Goal: Find specific page/section: Find specific page/section

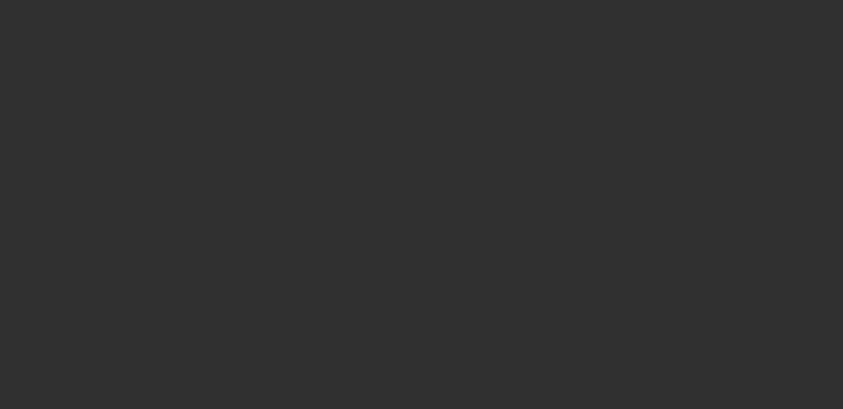
select select "10"
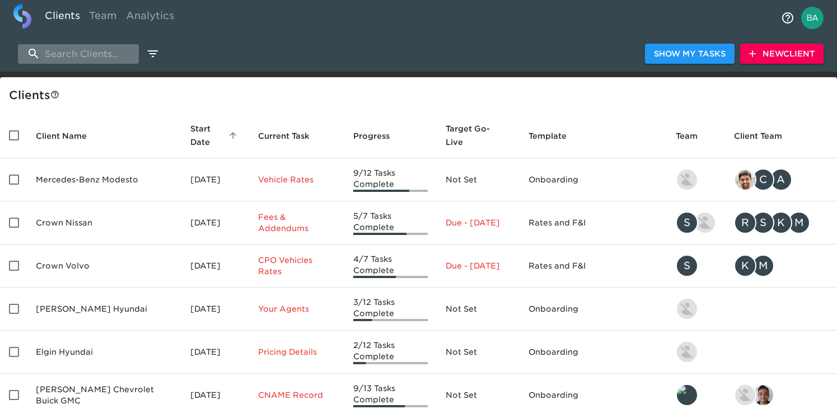
click at [71, 54] on input "search" at bounding box center [78, 54] width 121 height 20
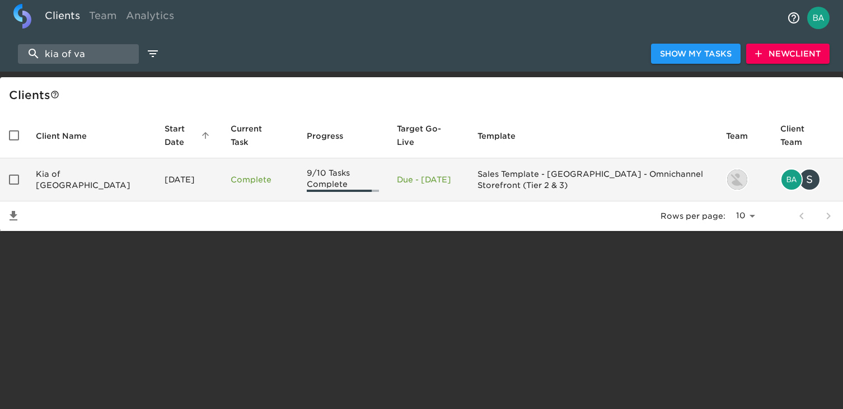
type input "kia of va"
click at [67, 171] on td "Kia of [GEOGRAPHIC_DATA]" at bounding box center [91, 179] width 129 height 43
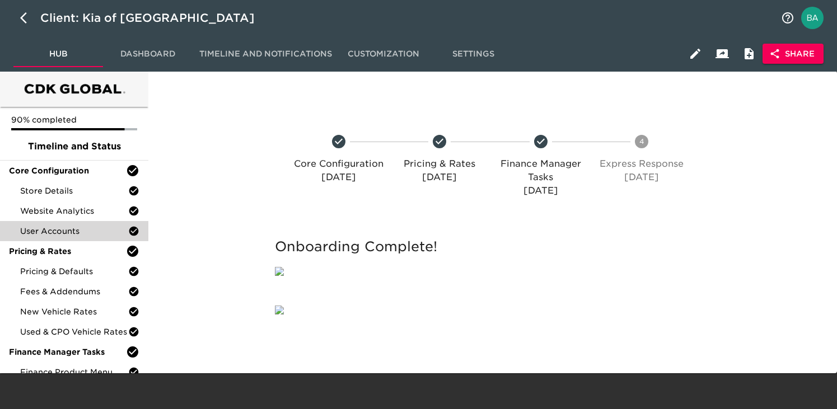
scroll to position [43, 0]
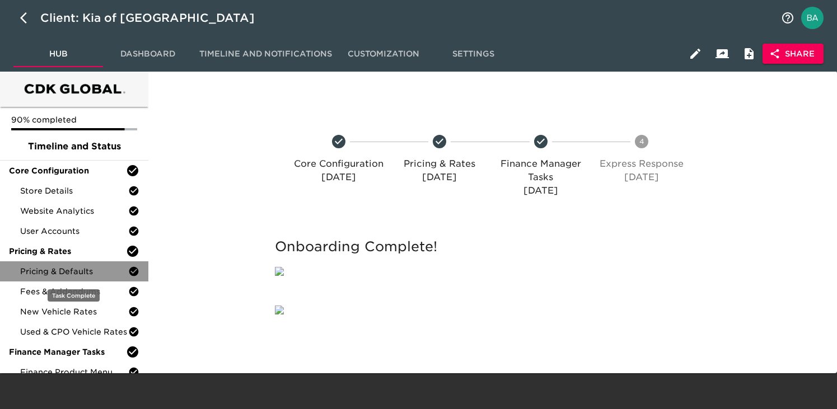
click at [80, 266] on span "Pricing & Defaults" at bounding box center [74, 271] width 108 height 11
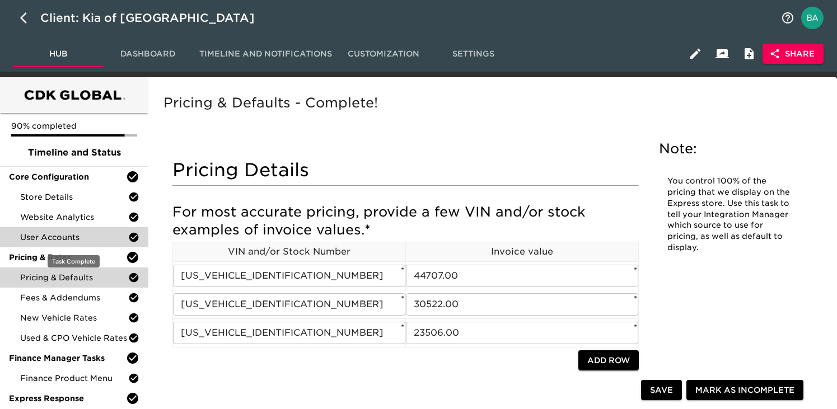
click at [59, 232] on span "User Accounts" at bounding box center [74, 237] width 108 height 11
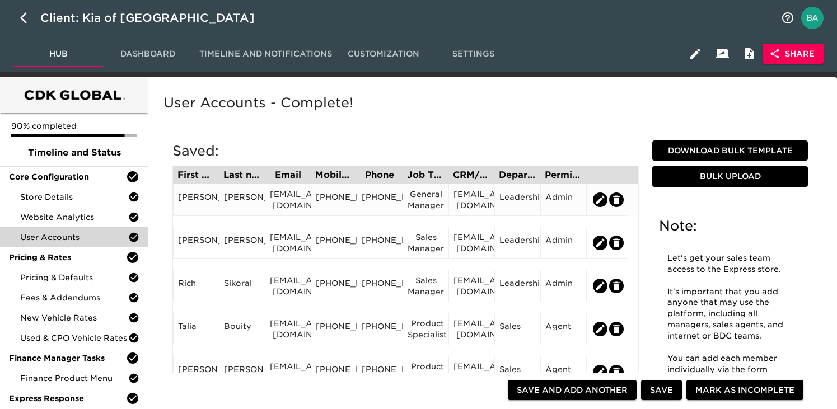
click at [350, 208] on div "[PHONE_NUMBER]" at bounding box center [334, 199] width 36 height 17
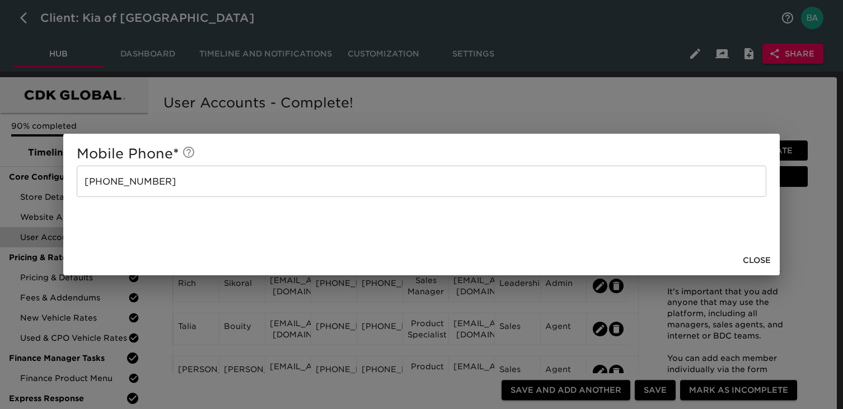
click at [692, 99] on div "Mobile Phone * [PHONE_NUMBER] ​ Close" at bounding box center [421, 204] width 843 height 409
